Goal: Task Accomplishment & Management: Use online tool/utility

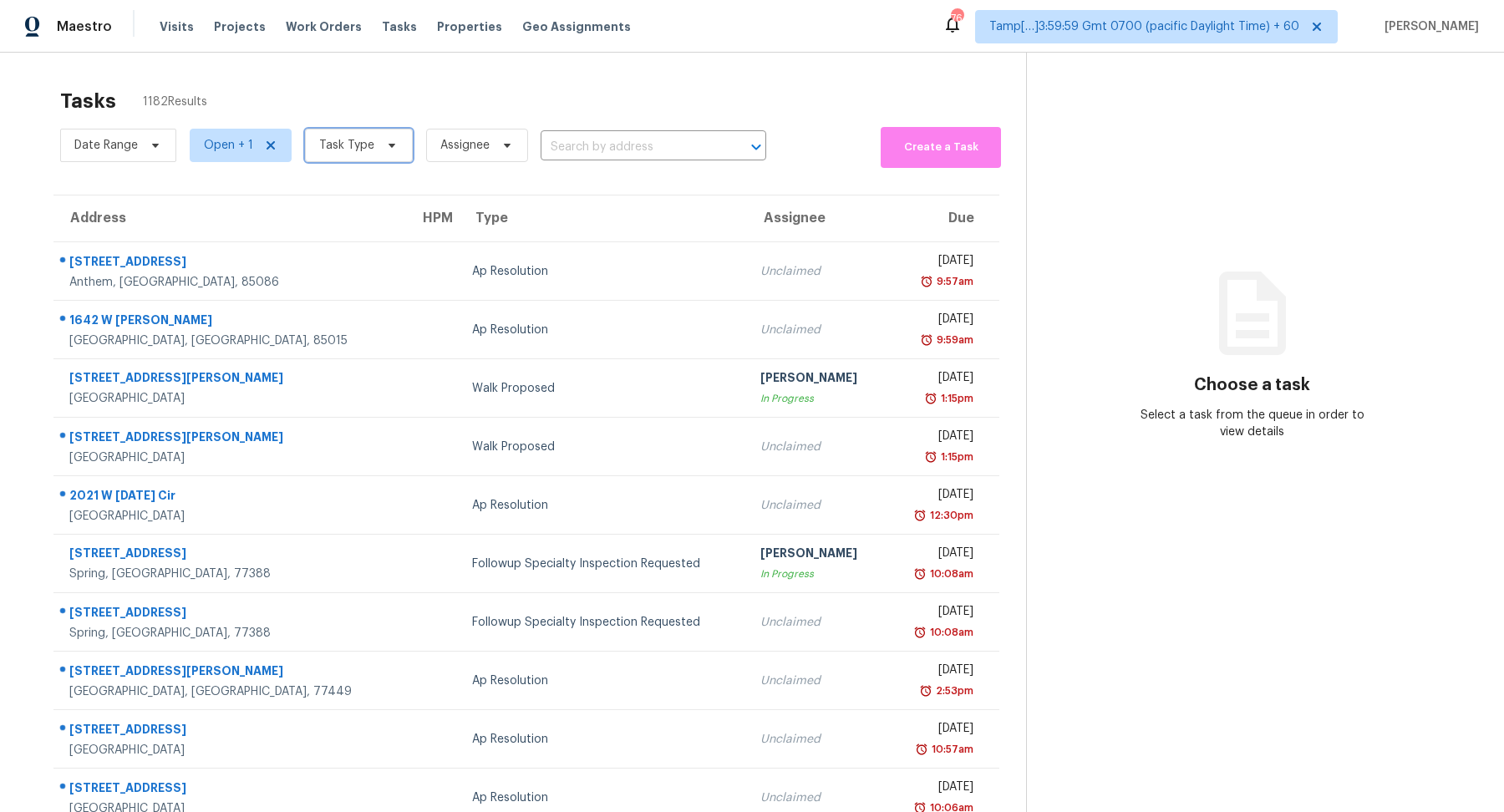
click at [336, 144] on span "Task Type" at bounding box center [346, 145] width 55 height 17
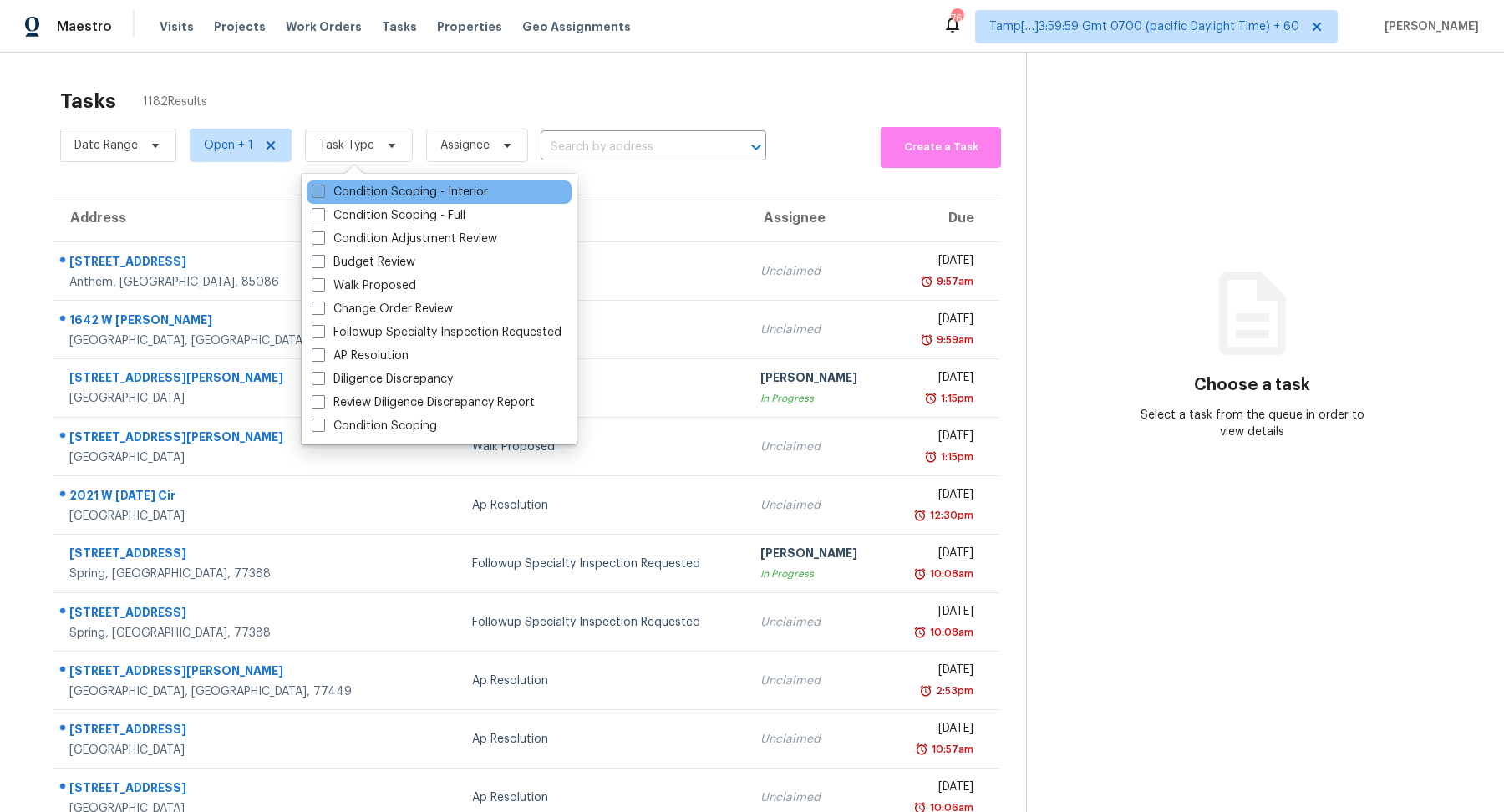
click at [380, 193] on label "Condition Scoping - Interior" at bounding box center [400, 192] width 177 height 17
click at [322, 193] on input "Condition Scoping - Interior" at bounding box center [317, 189] width 11 height 11
checkbox input "true"
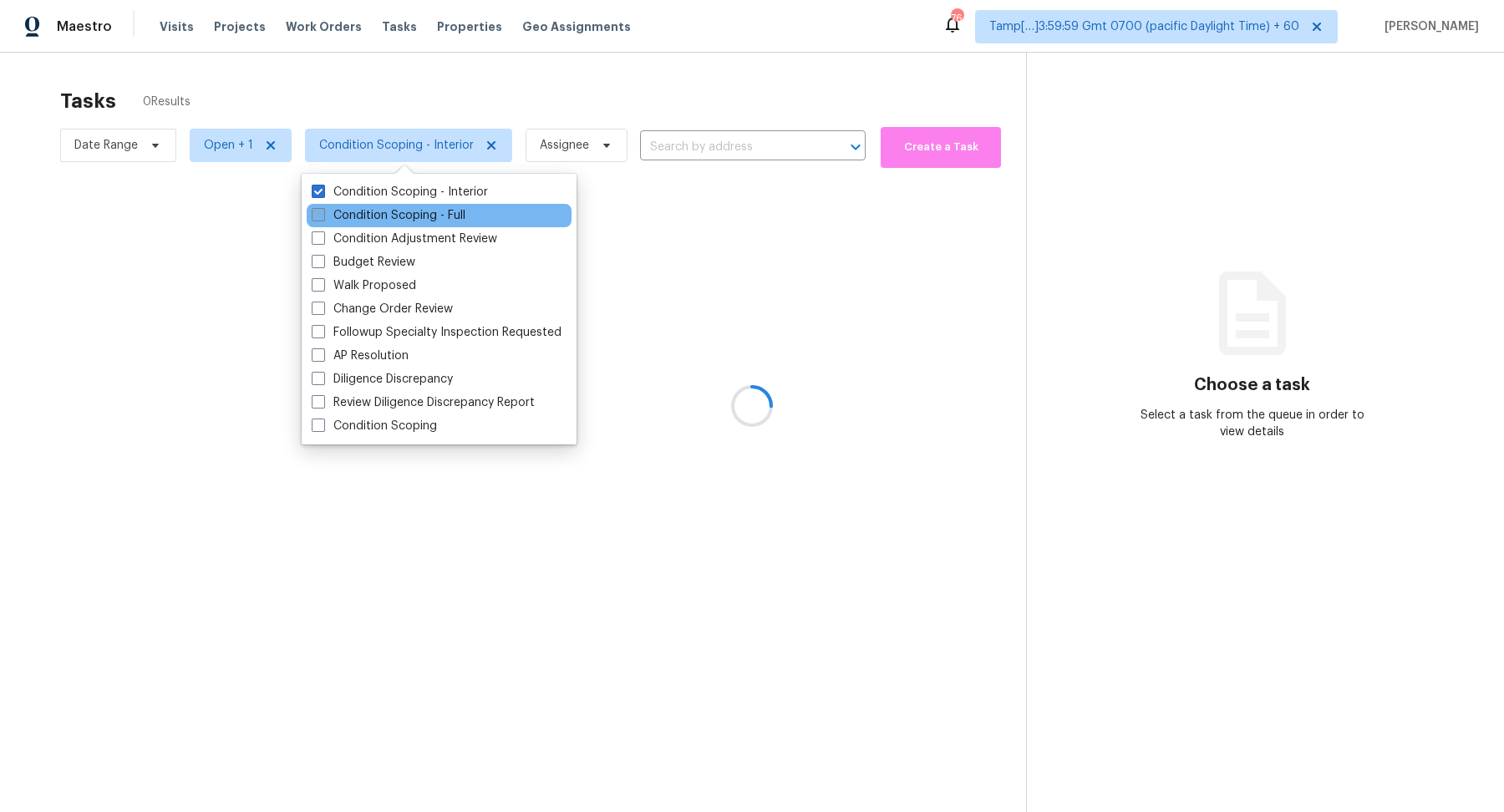
click at [389, 222] on label "Condition Scoping - Full" at bounding box center [389, 215] width 154 height 17
click at [322, 218] on input "Condition Scoping - Full" at bounding box center [317, 213] width 11 height 11
checkbox input "true"
click at [574, 100] on div at bounding box center [752, 406] width 1504 height 812
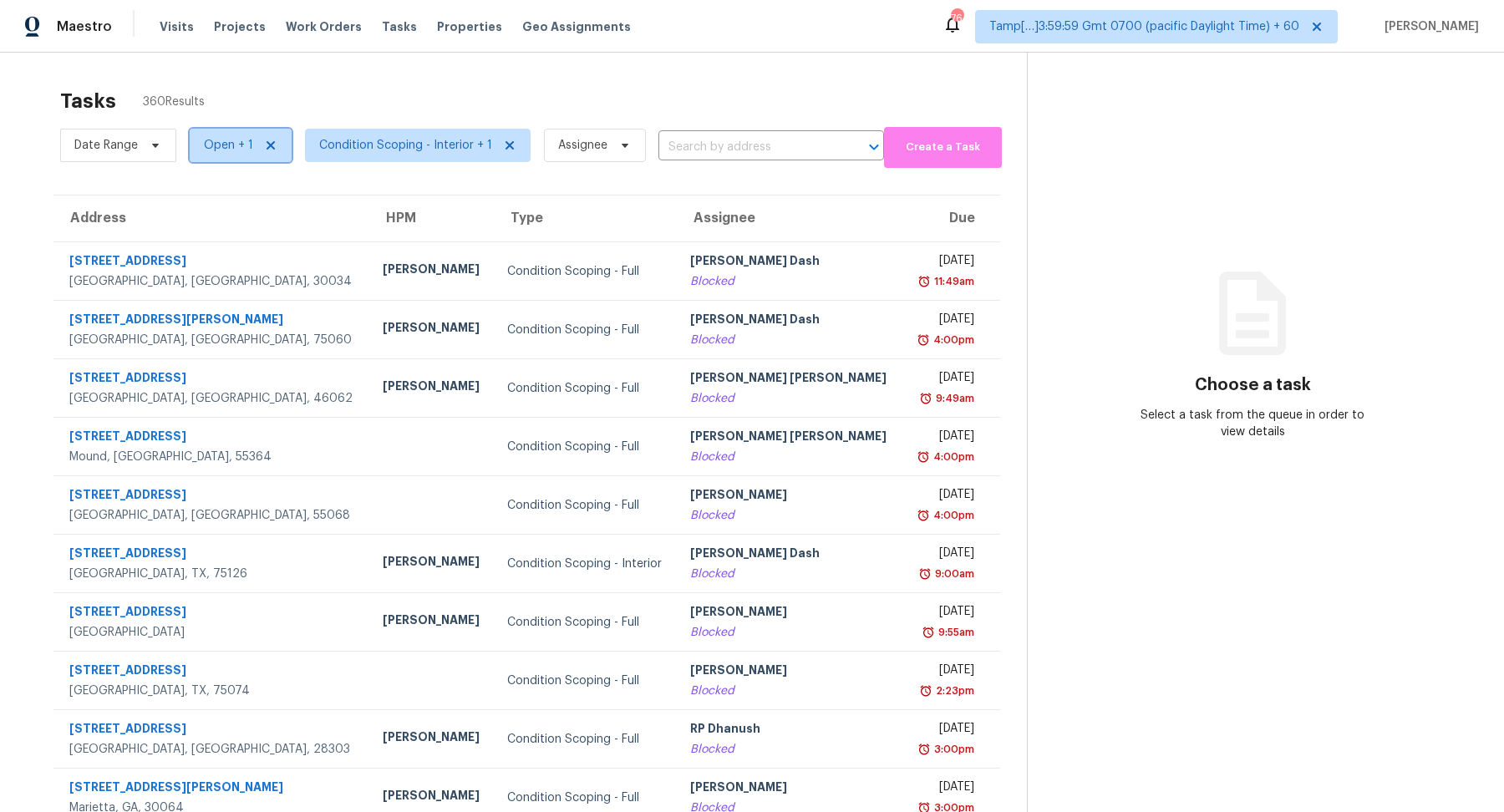
click at [223, 144] on span "Open + 1" at bounding box center [229, 145] width 49 height 17
click at [240, 198] on label "Blocked" at bounding box center [231, 192] width 66 height 17
click at [209, 194] on input "Blocked" at bounding box center [204, 189] width 11 height 11
checkbox input "false"
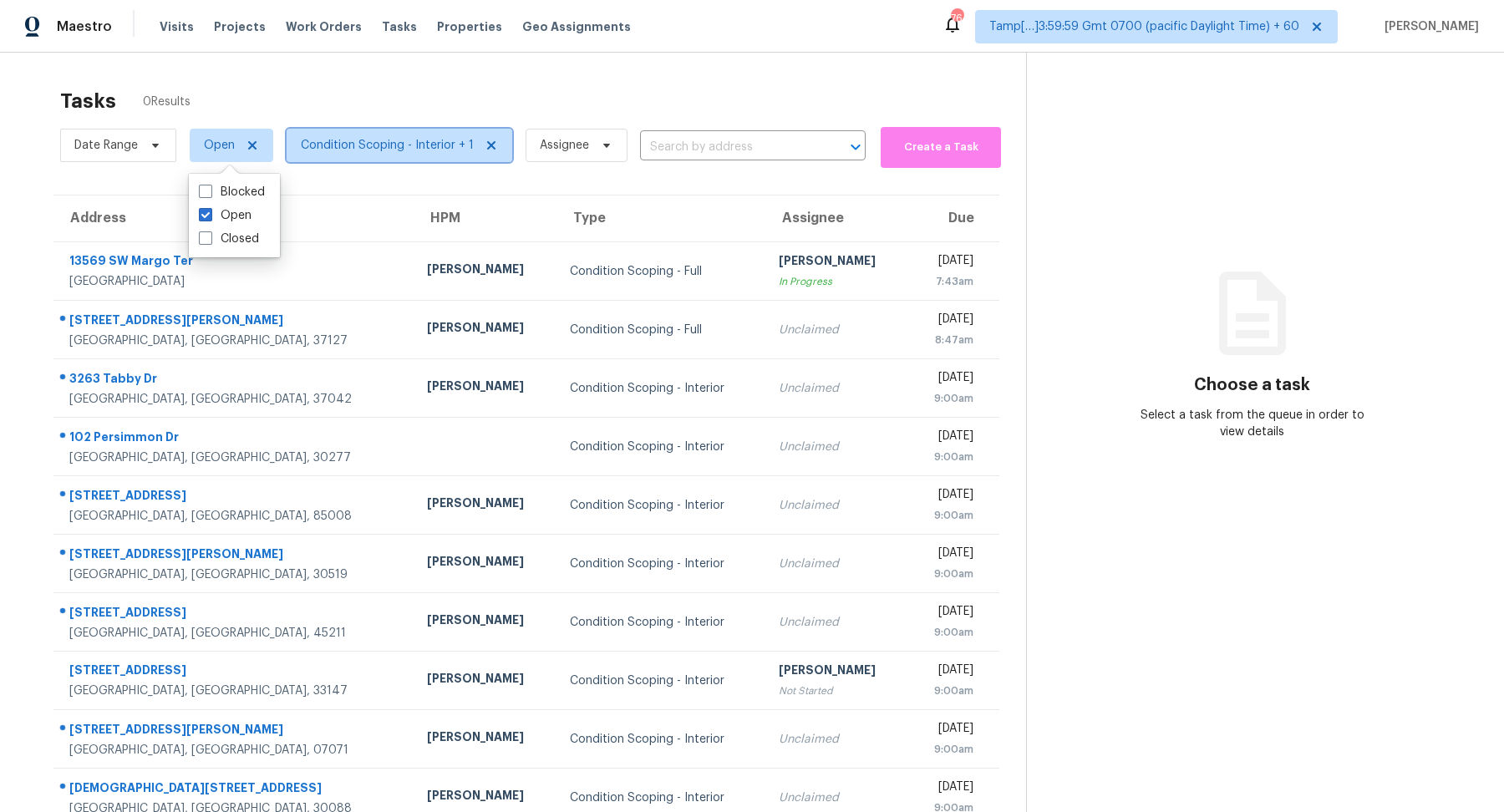
click at [416, 155] on span "Condition Scoping - Interior + 1" at bounding box center [399, 146] width 225 height 34
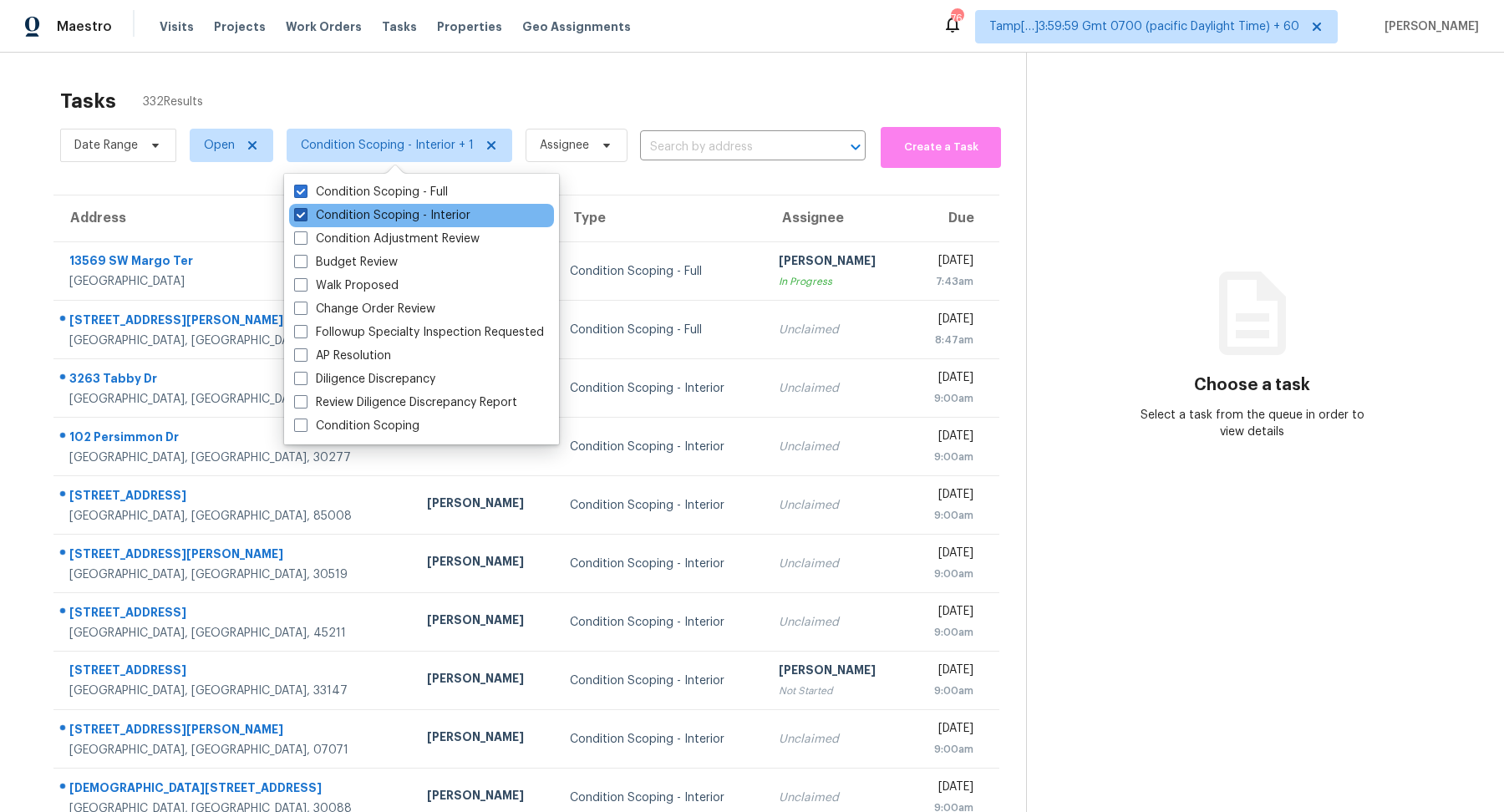
click at [417, 216] on label "Condition Scoping - Interior" at bounding box center [382, 215] width 177 height 17
click at [305, 216] on input "Condition Scoping - Interior" at bounding box center [299, 213] width 11 height 11
checkbox input "false"
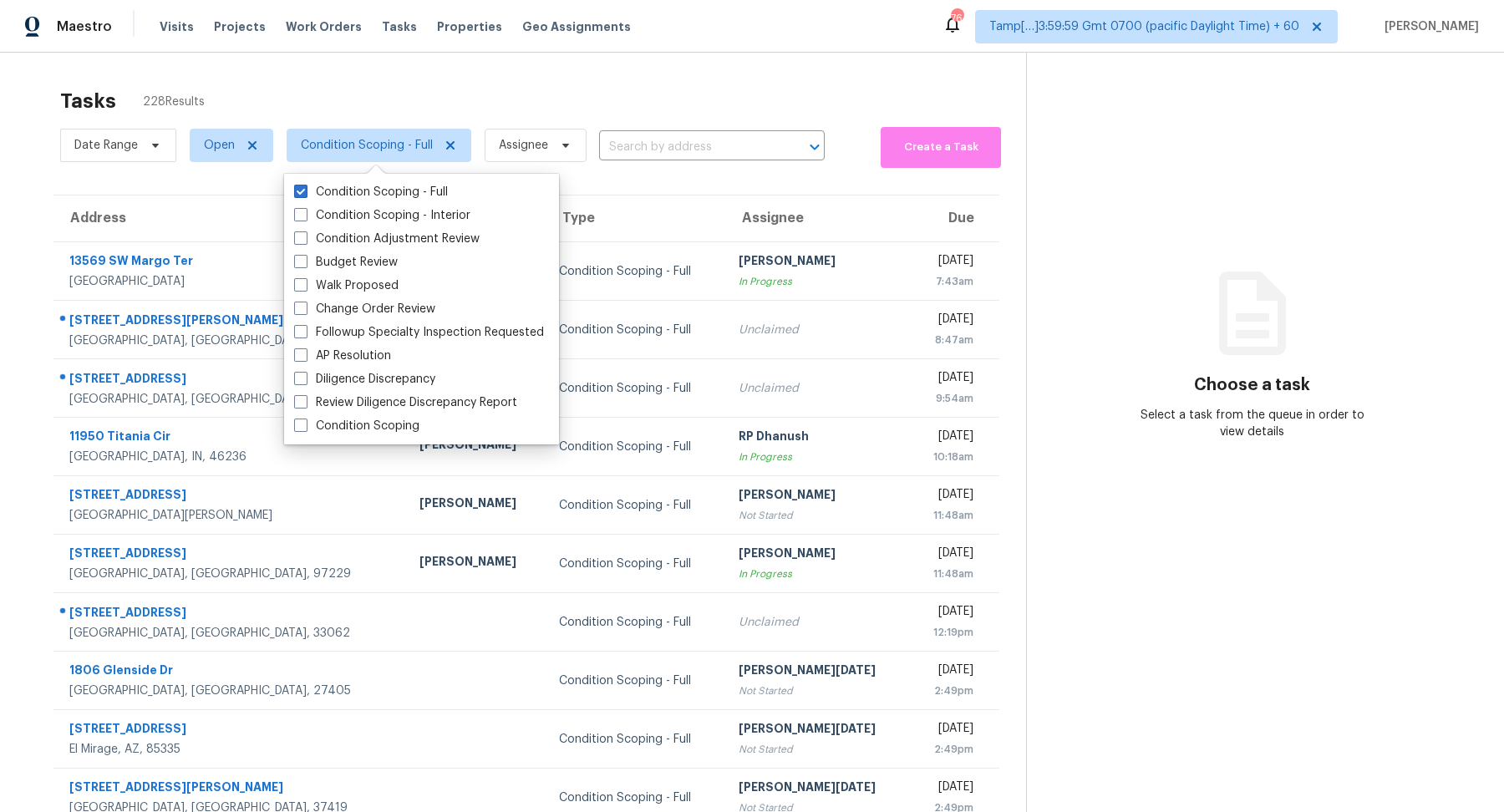
click at [544, 110] on div "Tasks 228 Results" at bounding box center [543, 101] width 966 height 43
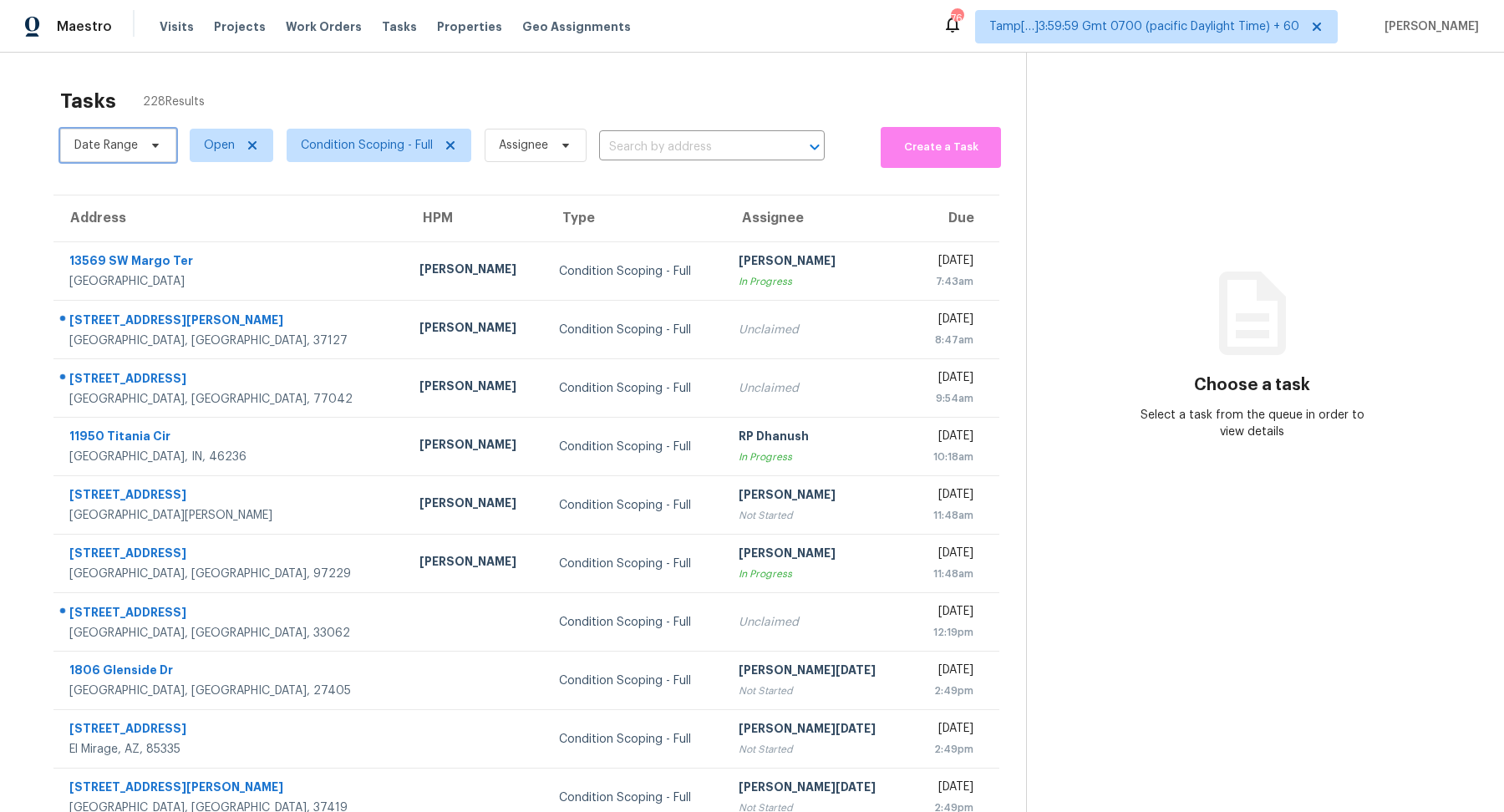
click at [74, 140] on span "Date Range" at bounding box center [106, 145] width 64 height 17
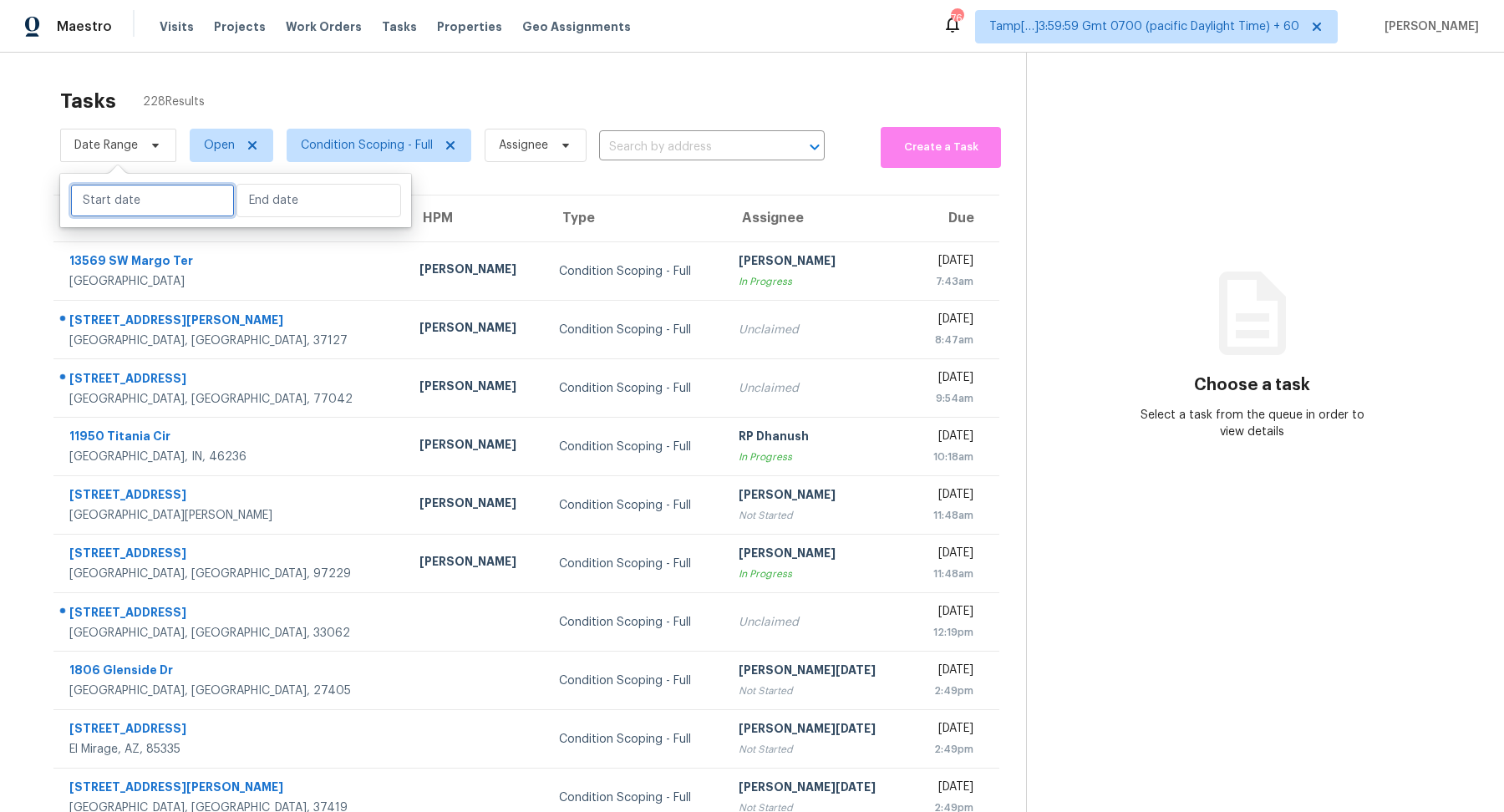
select select "7"
select select "2025"
select select "8"
select select "2025"
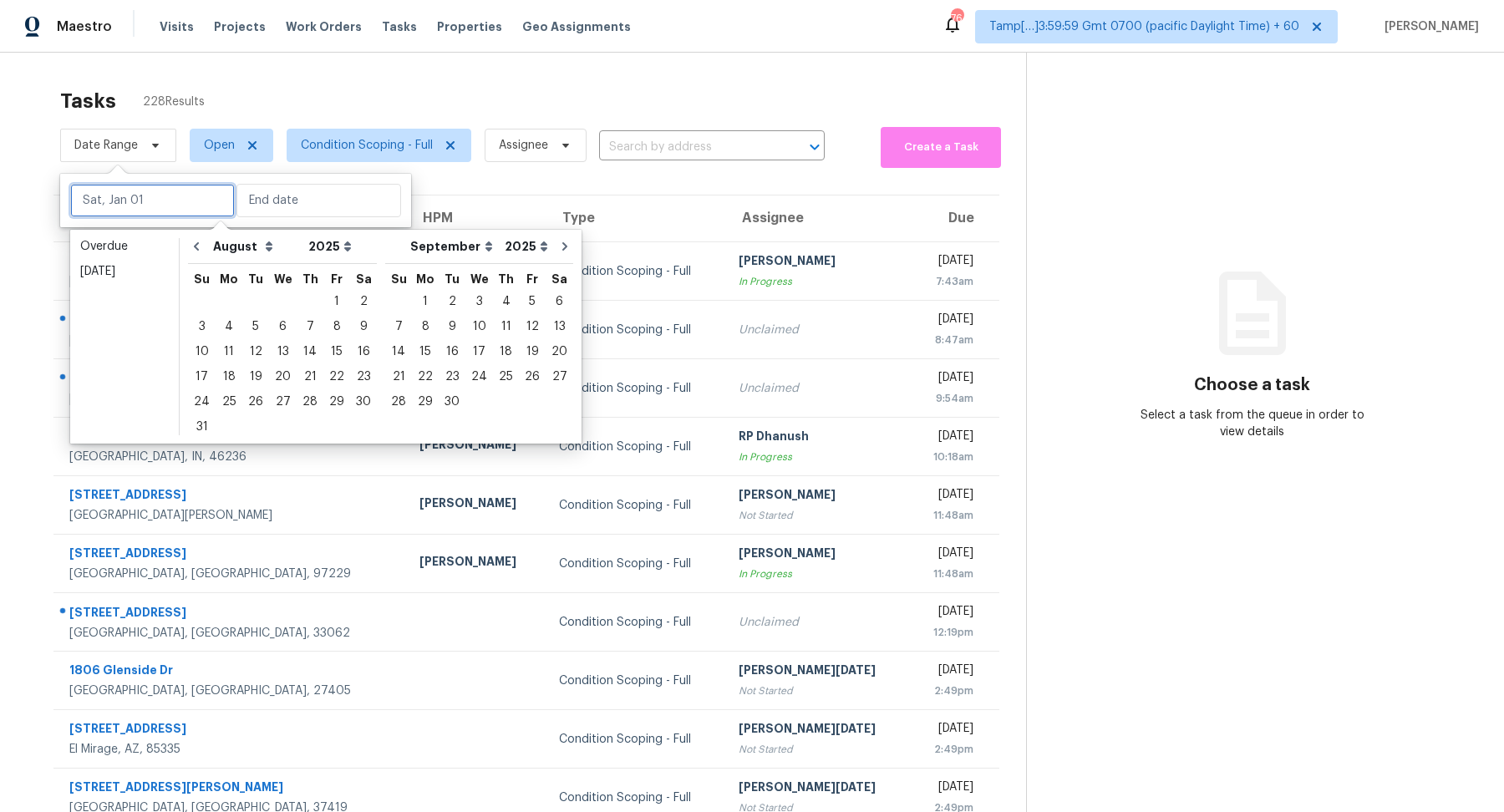
click at [125, 199] on input "text" at bounding box center [152, 200] width 164 height 34
click at [138, 264] on div "[DATE]" at bounding box center [125, 271] width 88 height 17
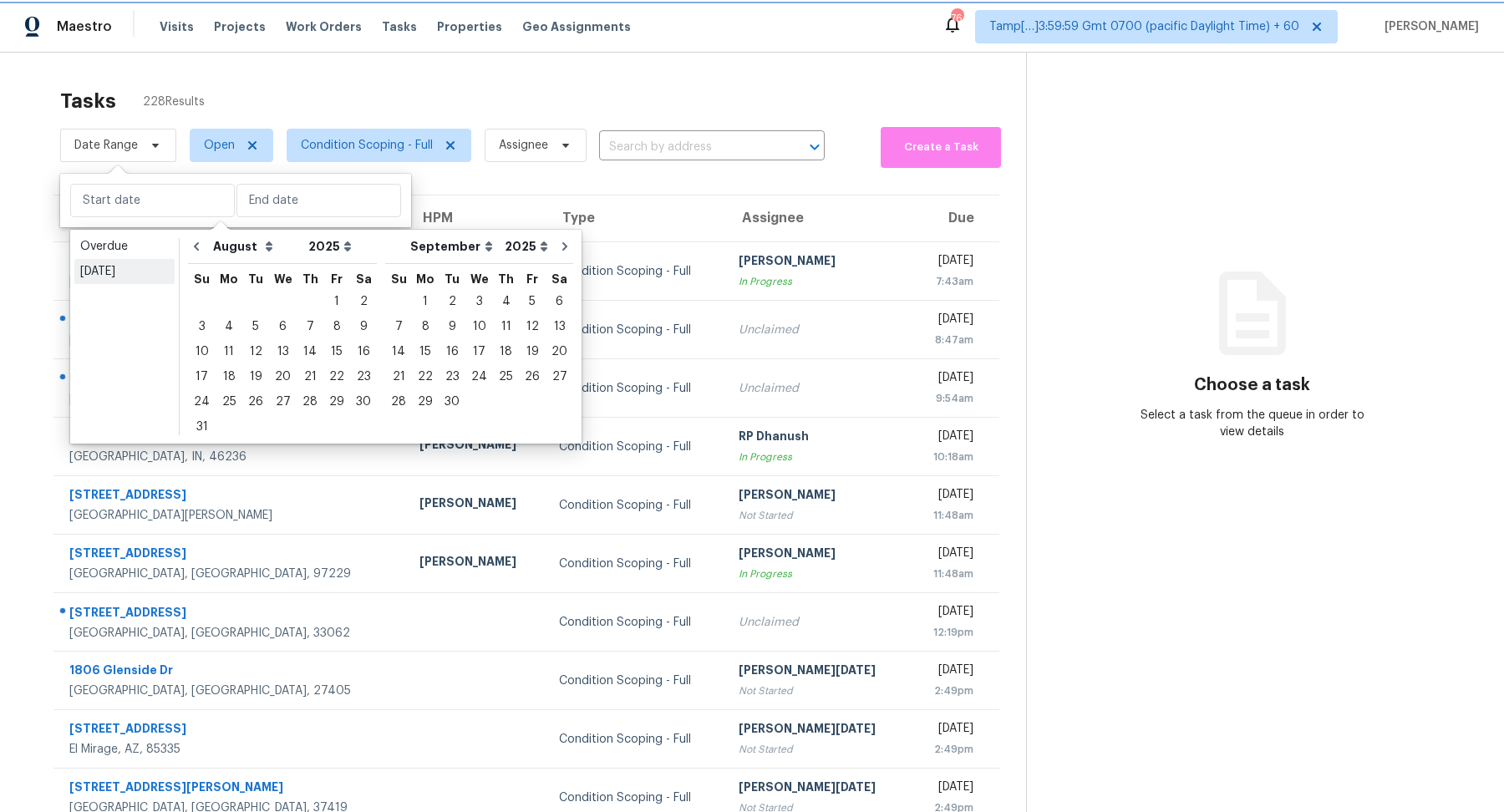
type input "[DATE]"
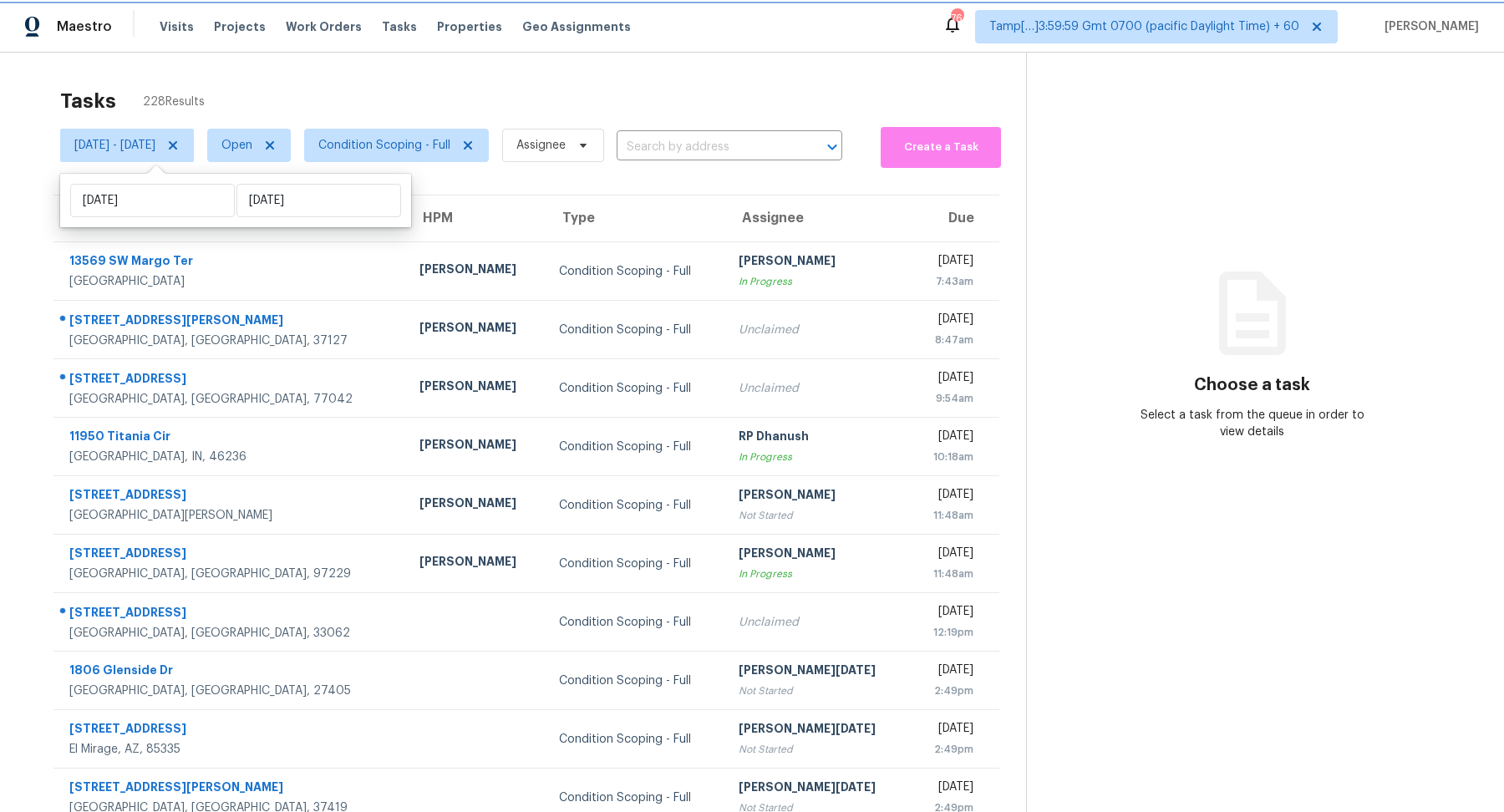
click at [179, 145] on icon at bounding box center [172, 145] width 13 height 13
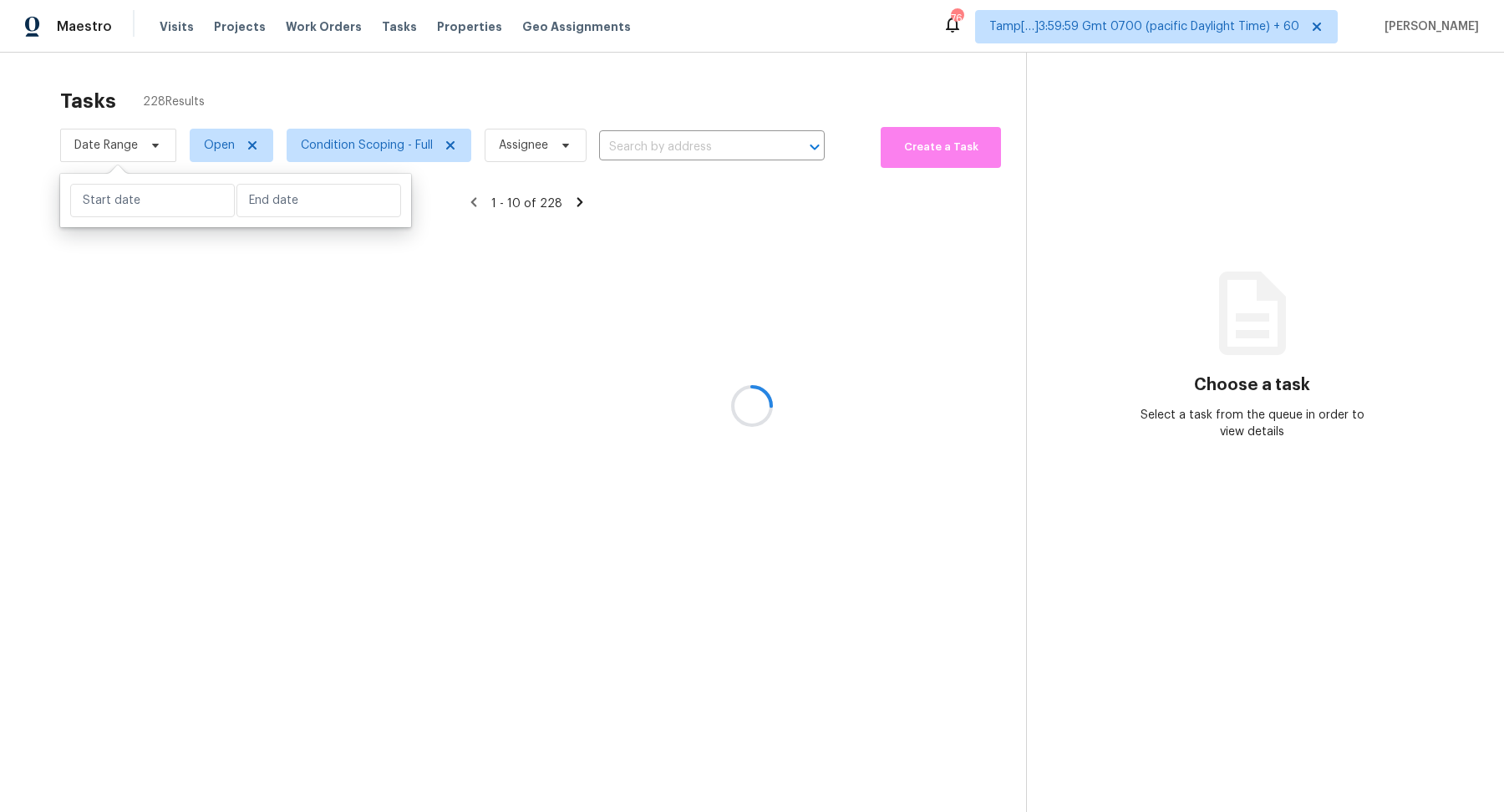
click at [324, 94] on div at bounding box center [752, 406] width 1504 height 812
